Goal: Task Accomplishment & Management: Manage account settings

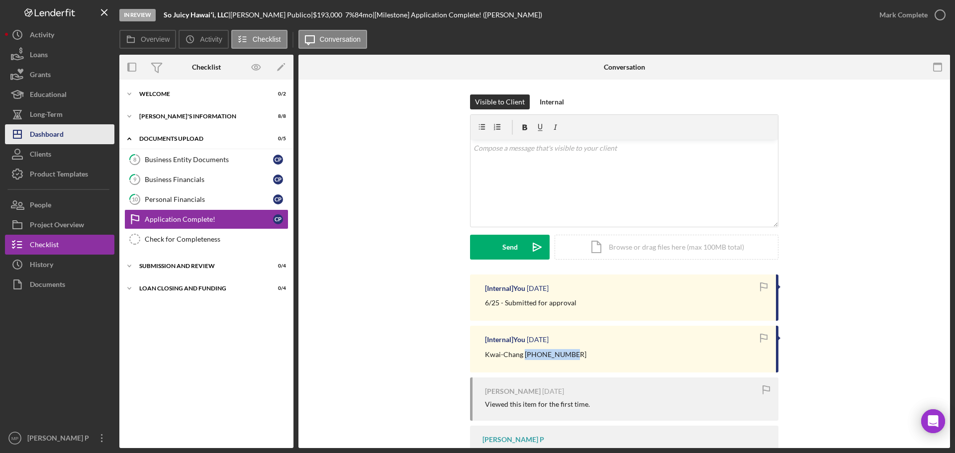
click at [57, 136] on div "Dashboard" at bounding box center [47, 135] width 34 height 22
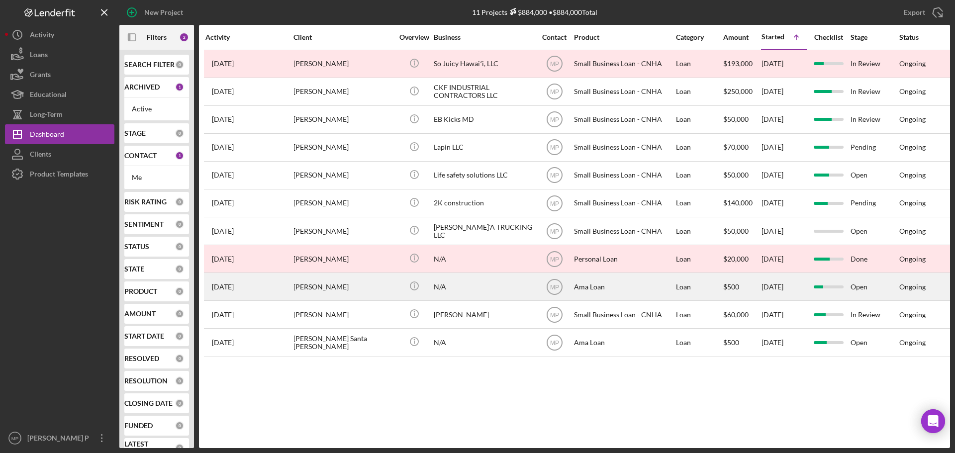
click at [445, 286] on div "N/A" at bounding box center [483, 287] width 99 height 26
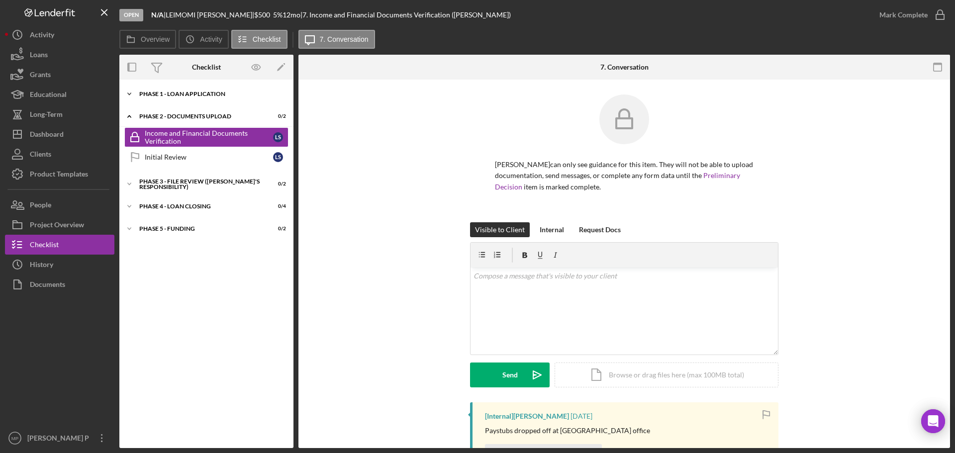
click at [192, 94] on div "Phase 1 - Loan Application" at bounding box center [210, 94] width 142 height 6
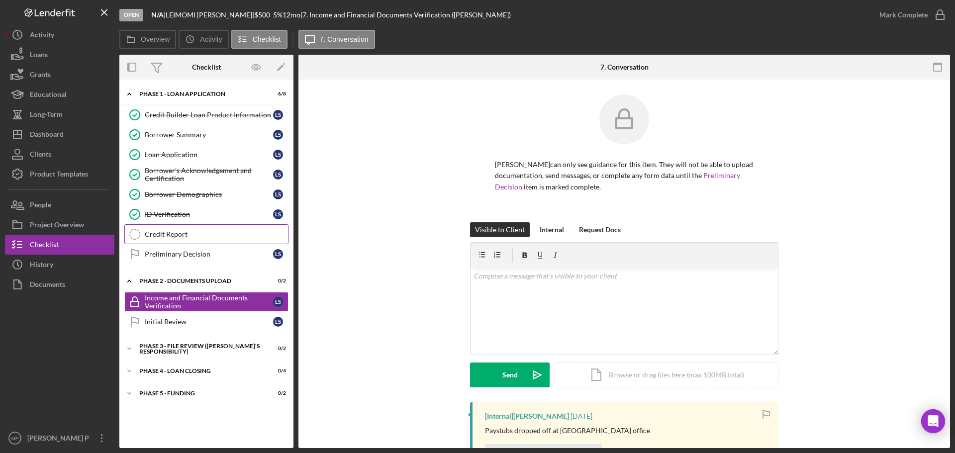
click at [194, 235] on div "Credit Report" at bounding box center [216, 234] width 143 height 8
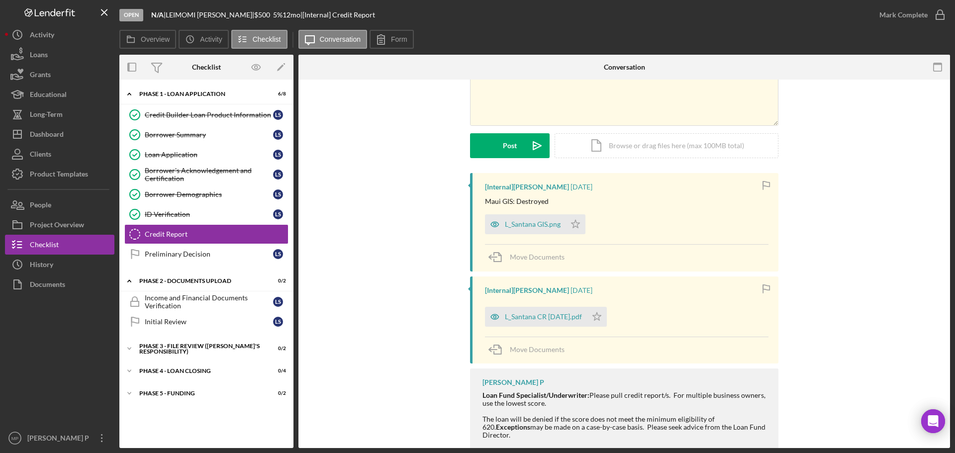
scroll to position [99, 0]
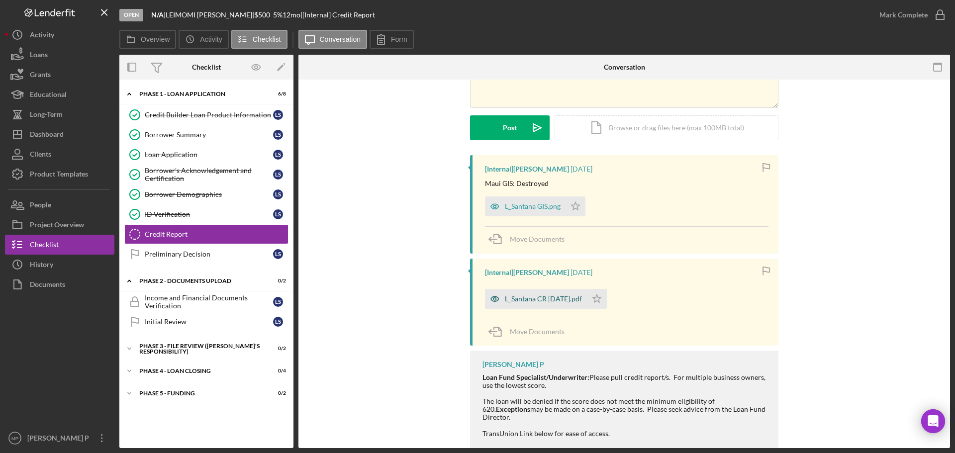
click at [548, 301] on div "L_Santana CR [DATE].pdf" at bounding box center [543, 299] width 77 height 8
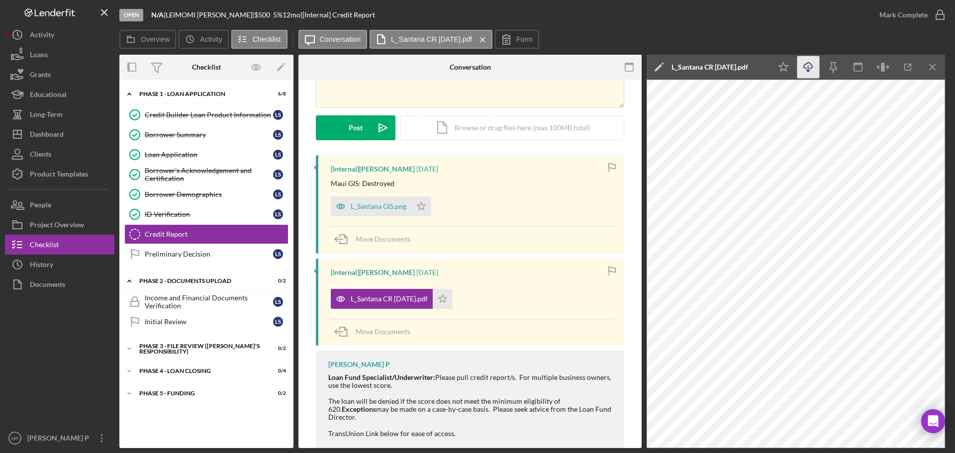
click at [806, 71] on icon "Icon/Download" at bounding box center [808, 67] width 22 height 22
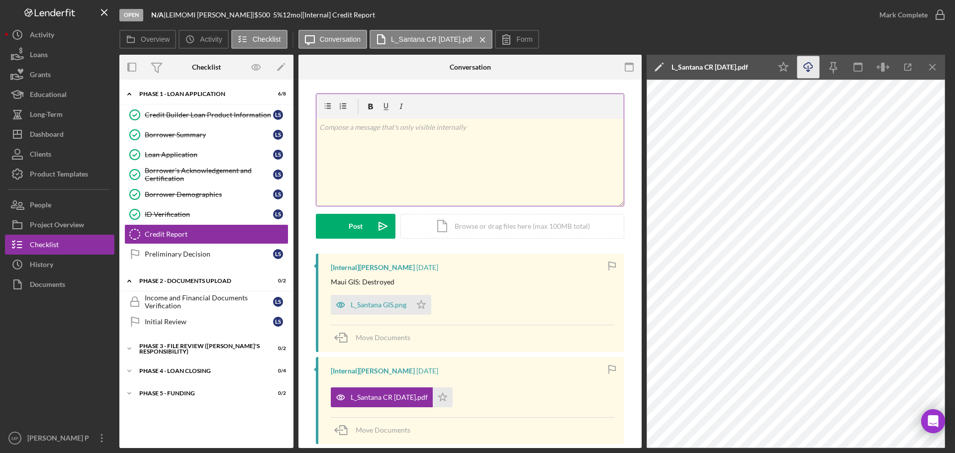
scroll to position [0, 0]
click at [344, 136] on div "v Color teal Color pink Remove color Add row above Add row below Add column bef…" at bounding box center [469, 163] width 307 height 87
click at [379, 127] on p "9/11 - Applicant is ineligible for the program" at bounding box center [470, 128] width 302 height 11
click at [483, 133] on p "9/11 - Applicant is not eligible for the program" at bounding box center [470, 128] width 302 height 11
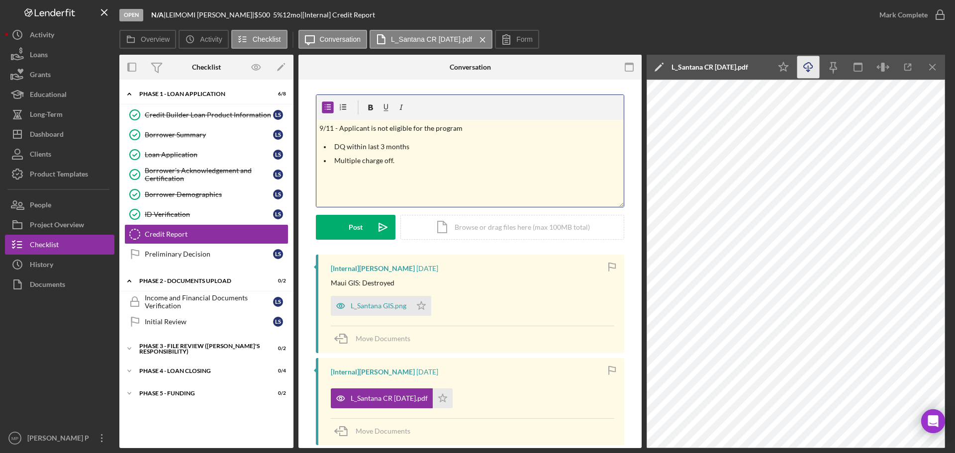
click at [378, 163] on p "Multiple charge off." at bounding box center [477, 160] width 287 height 11
click at [402, 161] on p "Multiple charged off." at bounding box center [477, 160] width 287 height 11
click at [575, 161] on p "Multiple charged off - $500 credit builder loan might not help her credit." at bounding box center [477, 160] width 287 height 11
click at [558, 162] on p "Multiple charged off - $500 credit builder loan might not help her credit." at bounding box center [477, 160] width 287 height 11
drag, startPoint x: 344, startPoint y: 232, endPoint x: 489, endPoint y: 237, distance: 145.3
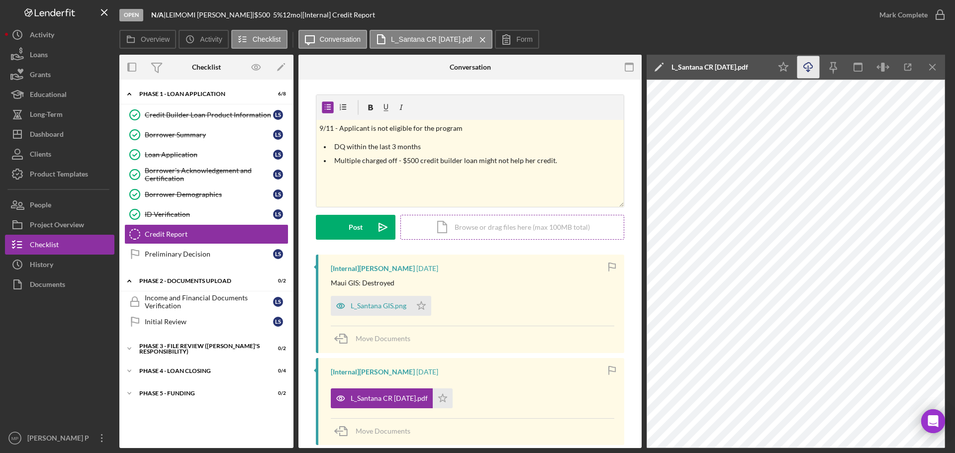
click at [489, 237] on div "Post Icon/icon-invite-send Icon/Document Browse or drag files here (max 100MB t…" at bounding box center [470, 227] width 308 height 25
click at [352, 228] on div "Post" at bounding box center [356, 227] width 14 height 25
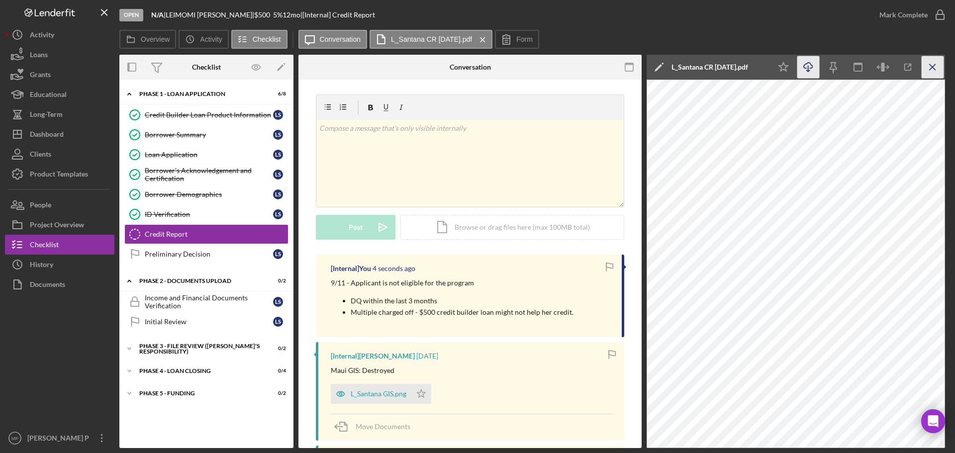
click at [934, 66] on line "button" at bounding box center [932, 66] width 5 height 5
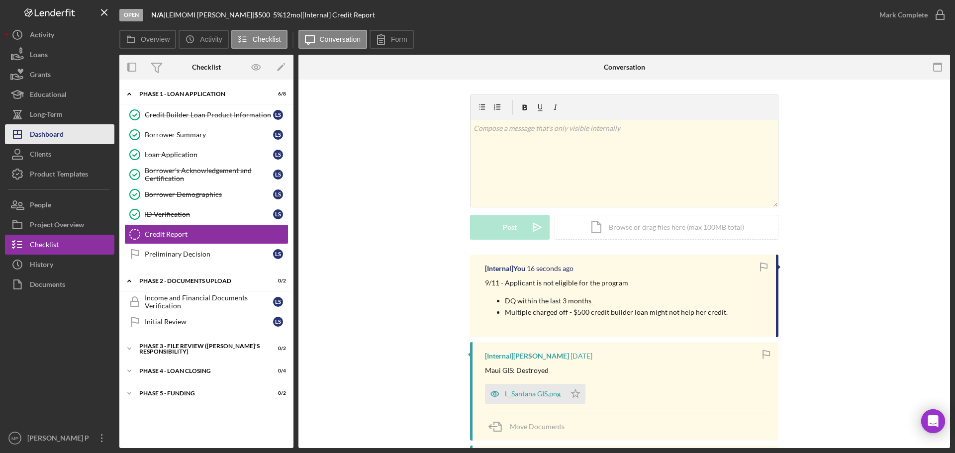
click at [67, 136] on button "Icon/Dashboard Dashboard" at bounding box center [59, 134] width 109 height 20
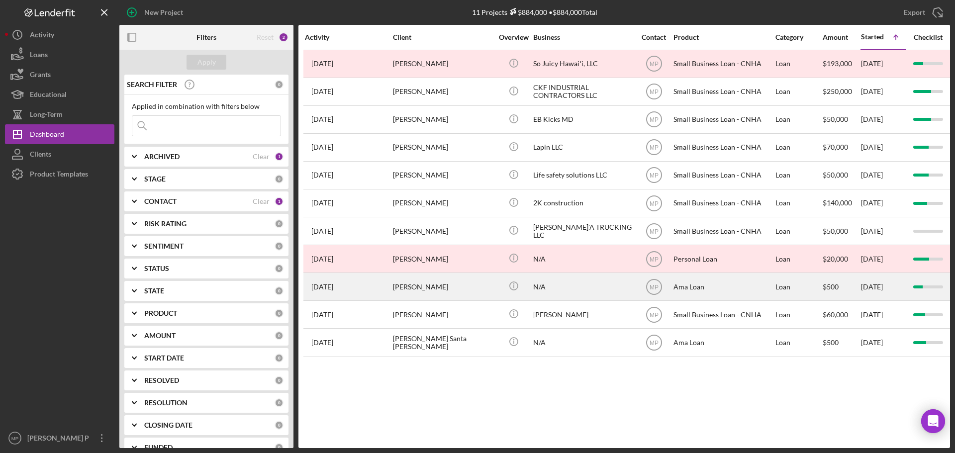
click at [444, 289] on div "[PERSON_NAME]" at bounding box center [442, 287] width 99 height 26
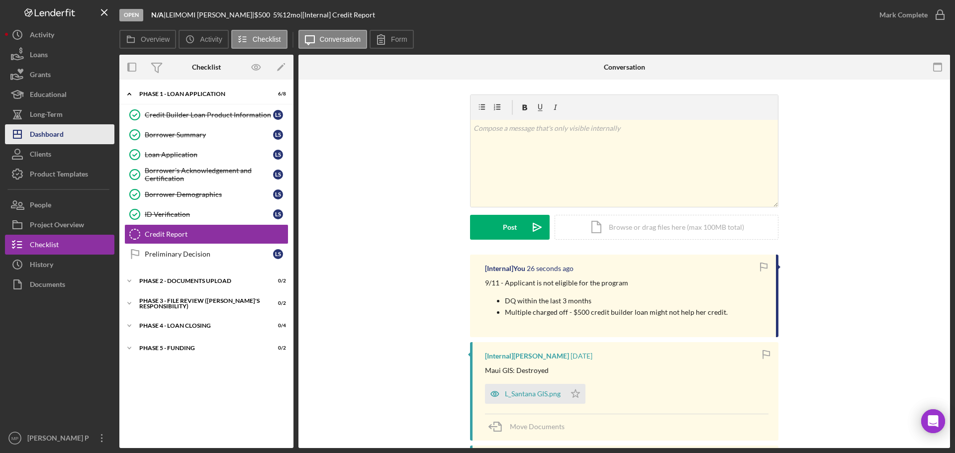
click at [57, 131] on div "Dashboard" at bounding box center [47, 135] width 34 height 22
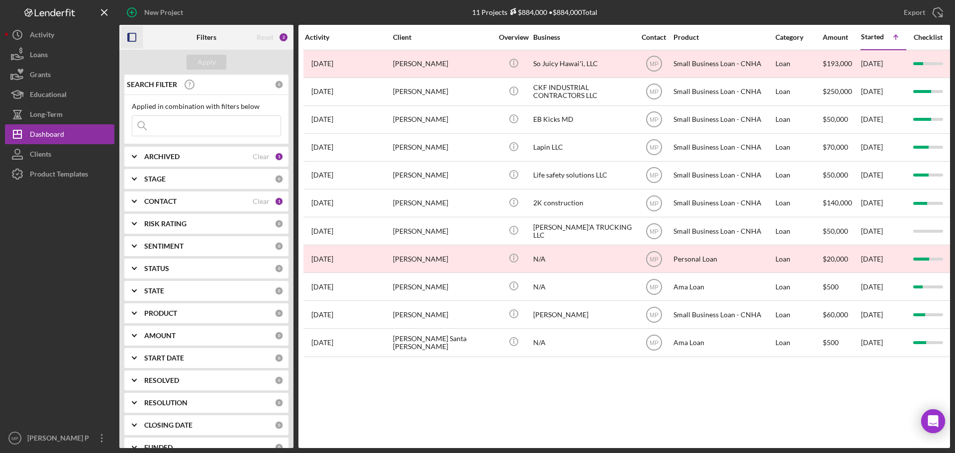
click at [135, 40] on icon "button" at bounding box center [132, 37] width 22 height 22
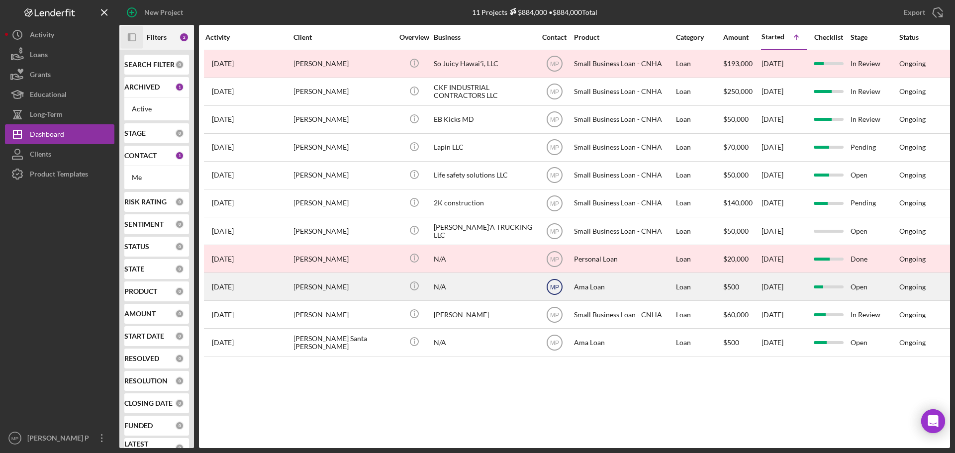
click at [553, 286] on text "MP" at bounding box center [554, 287] width 9 height 7
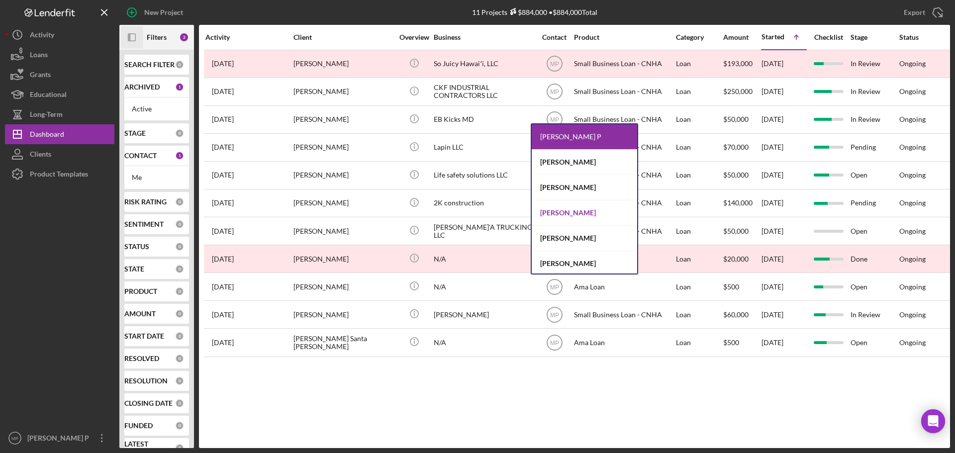
click at [586, 215] on div "[PERSON_NAME]" at bounding box center [584, 212] width 105 height 25
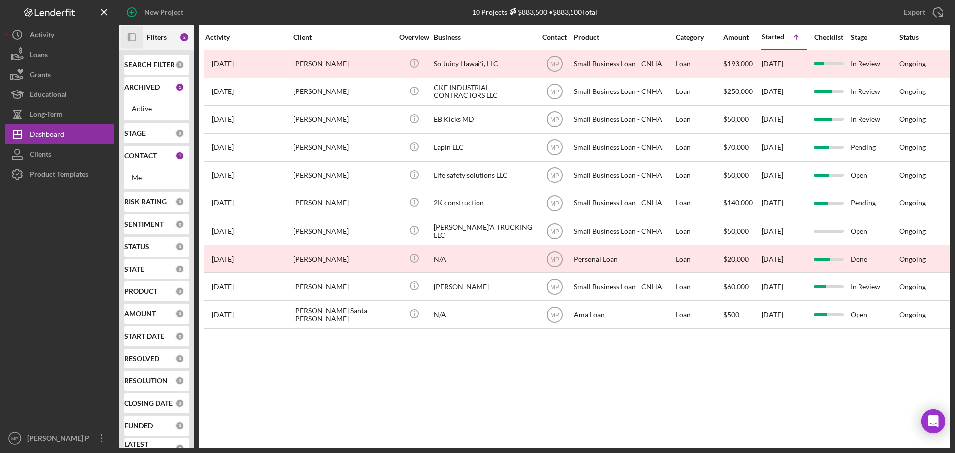
click at [133, 35] on icon "Icon/Panel Side Expand" at bounding box center [132, 37] width 22 height 22
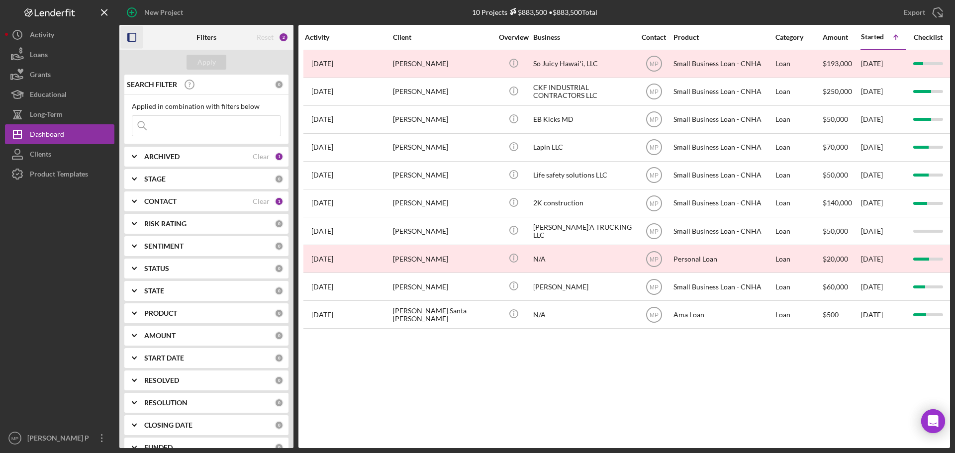
click at [131, 38] on icon "button" at bounding box center [132, 37] width 22 height 22
